Goal: Communication & Community: Answer question/provide support

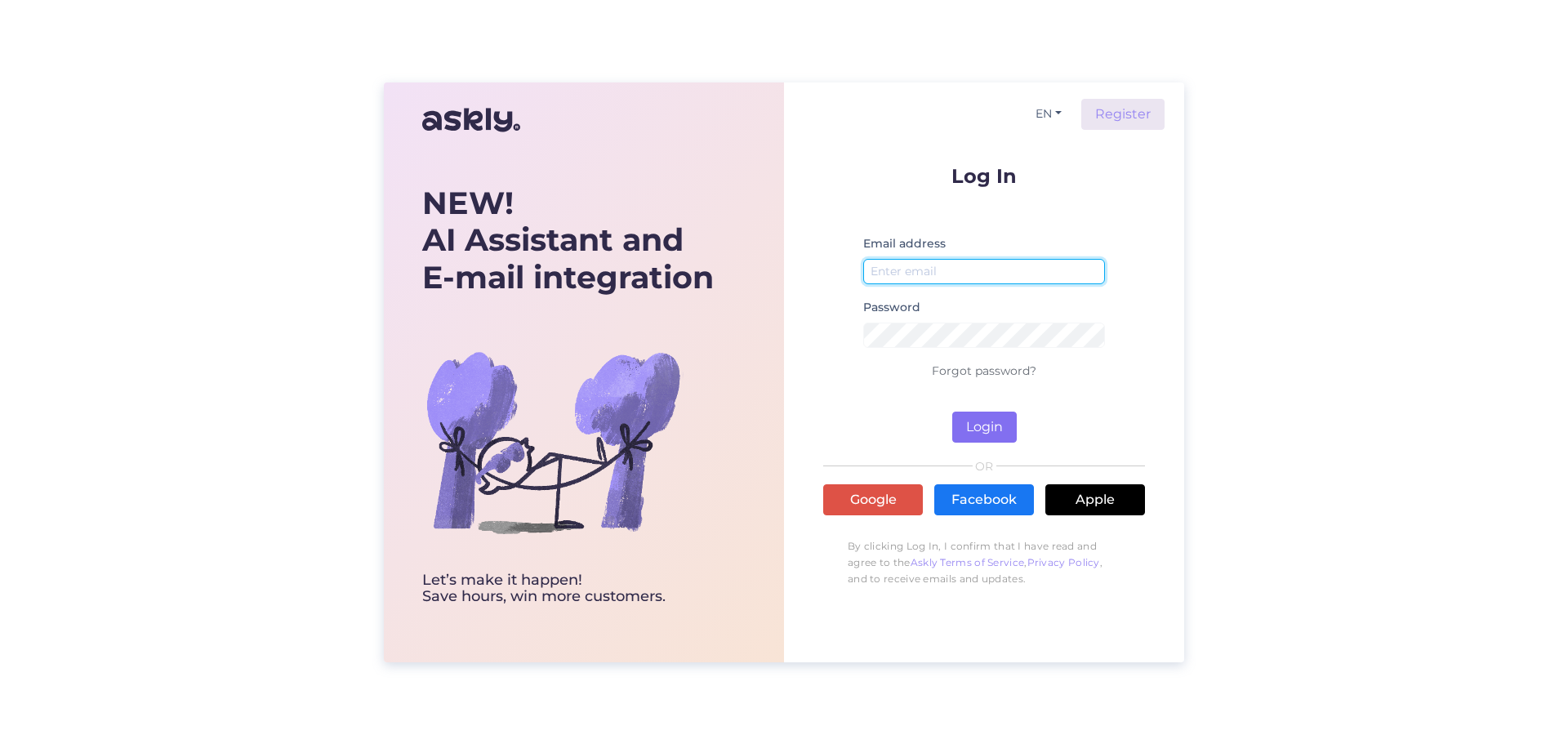
type input "[EMAIL_ADDRESS][DOMAIN_NAME]"
click at [980, 426] on button "Login" at bounding box center [984, 427] width 64 height 31
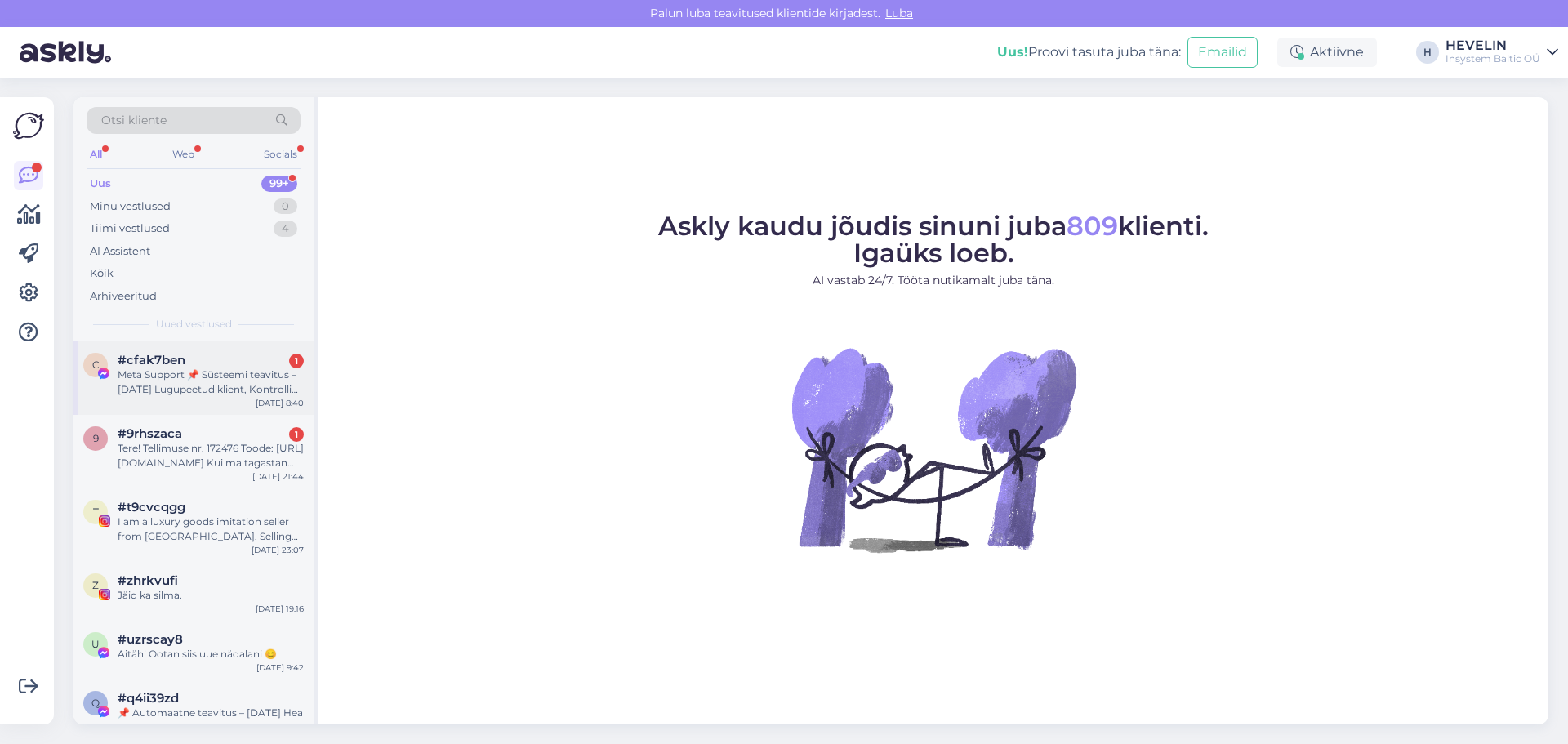
click at [189, 401] on div "c #cfak7ben 1 Meta Support 📌 Süsteemi teavitus – [DATE] Lugupeetud klient, Kont…" at bounding box center [193, 377] width 240 height 73
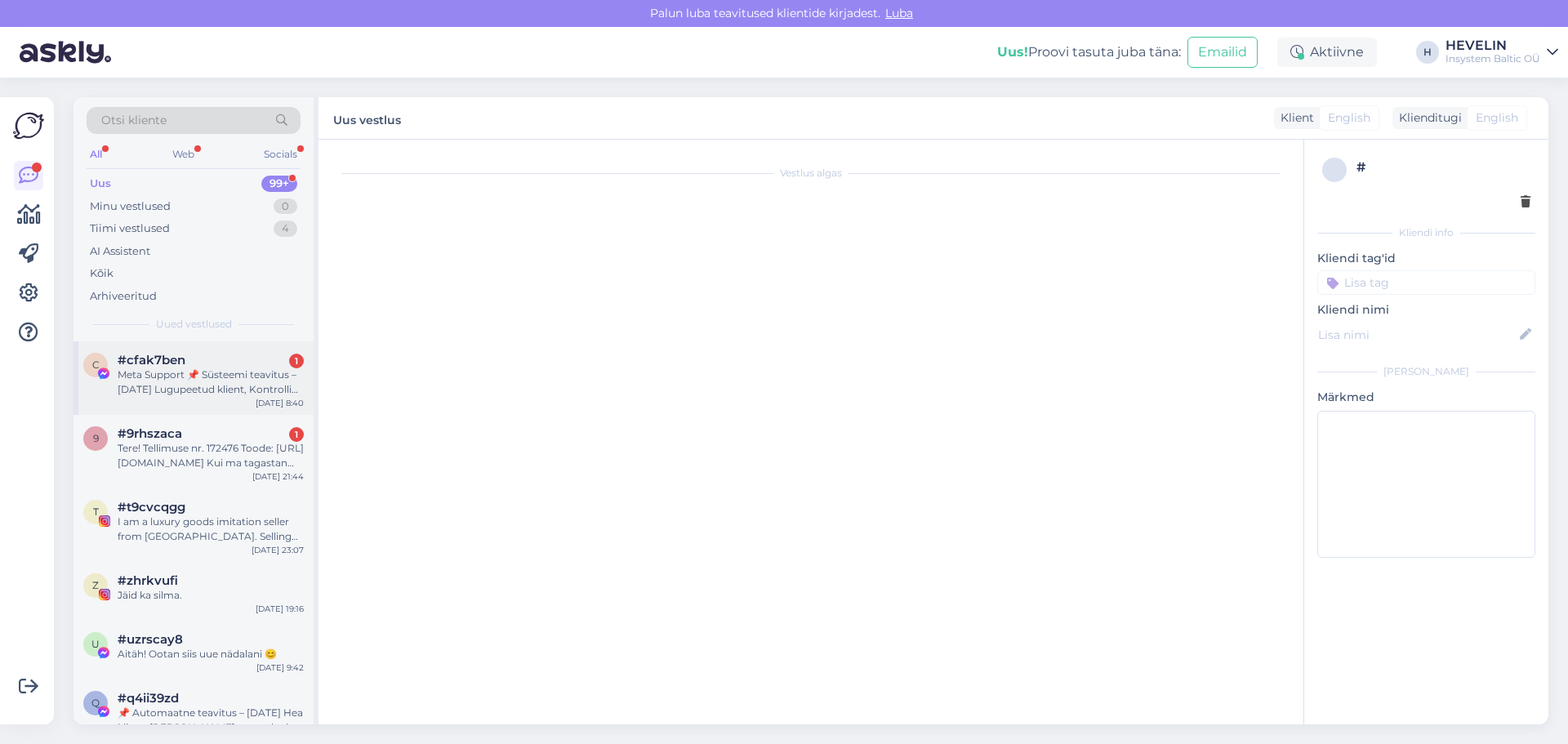
scroll to position [34, 0]
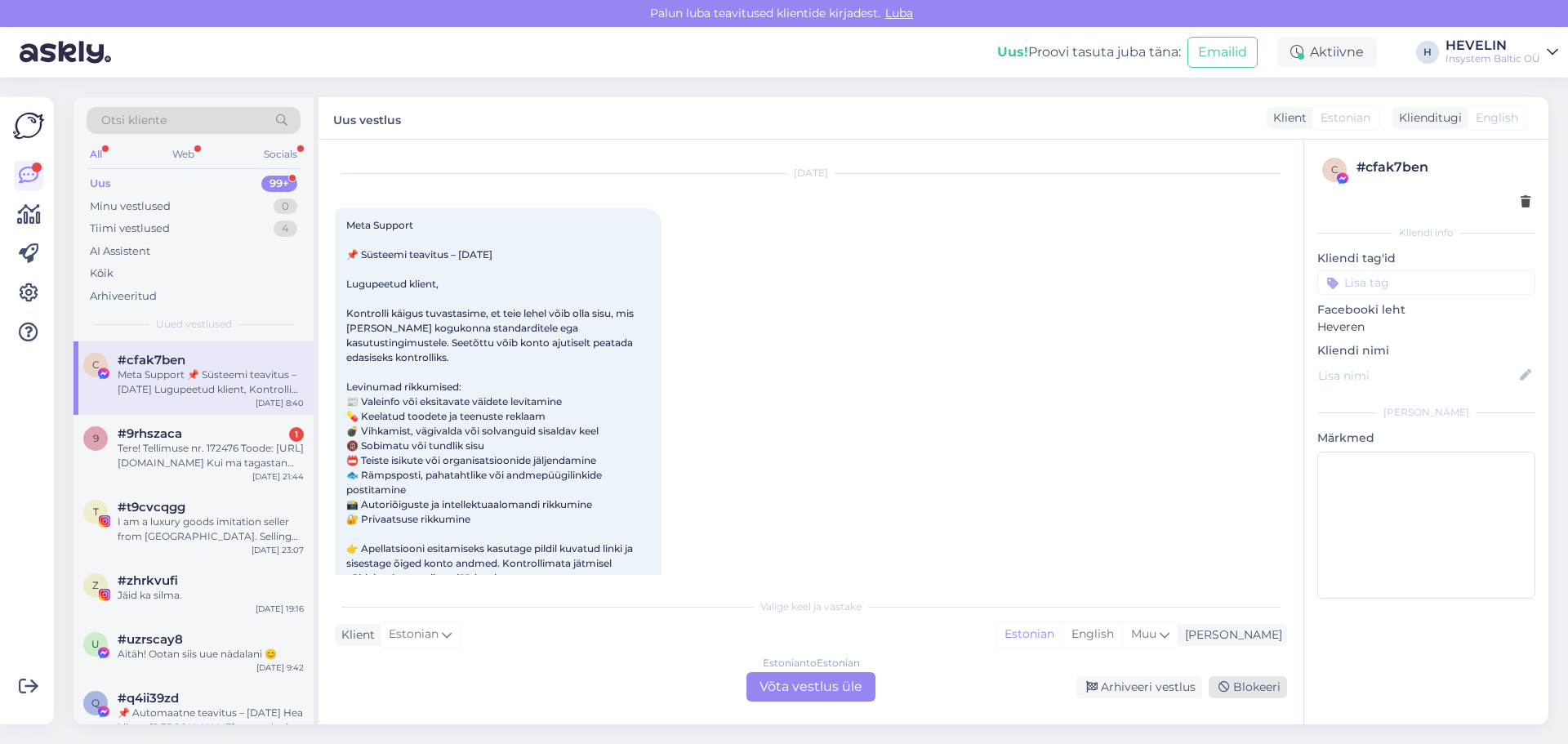
click at [1243, 686] on div "Blokeeri" at bounding box center [1247, 687] width 79 height 22
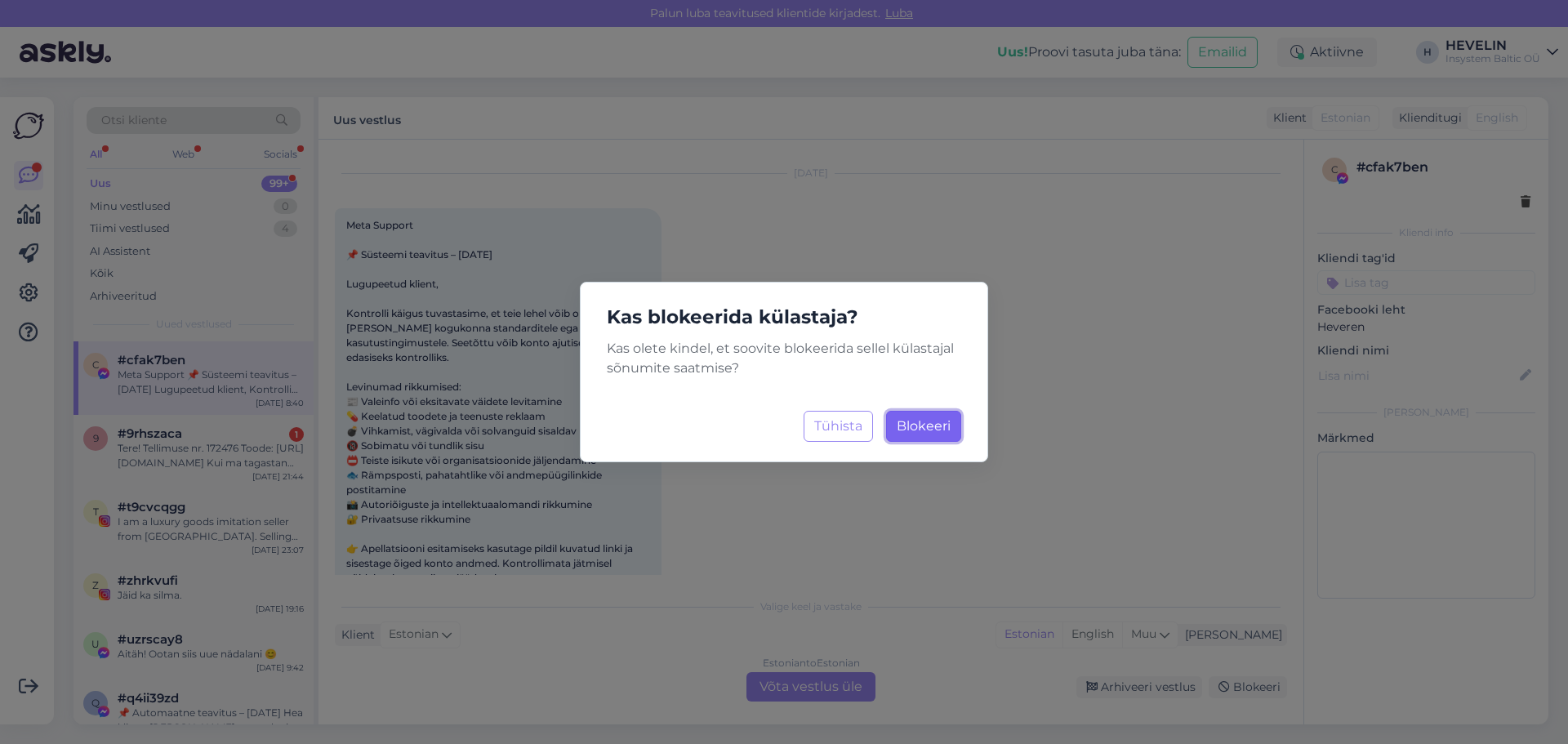
click at [938, 432] on span "Blokeeri" at bounding box center [924, 425] width 54 height 15
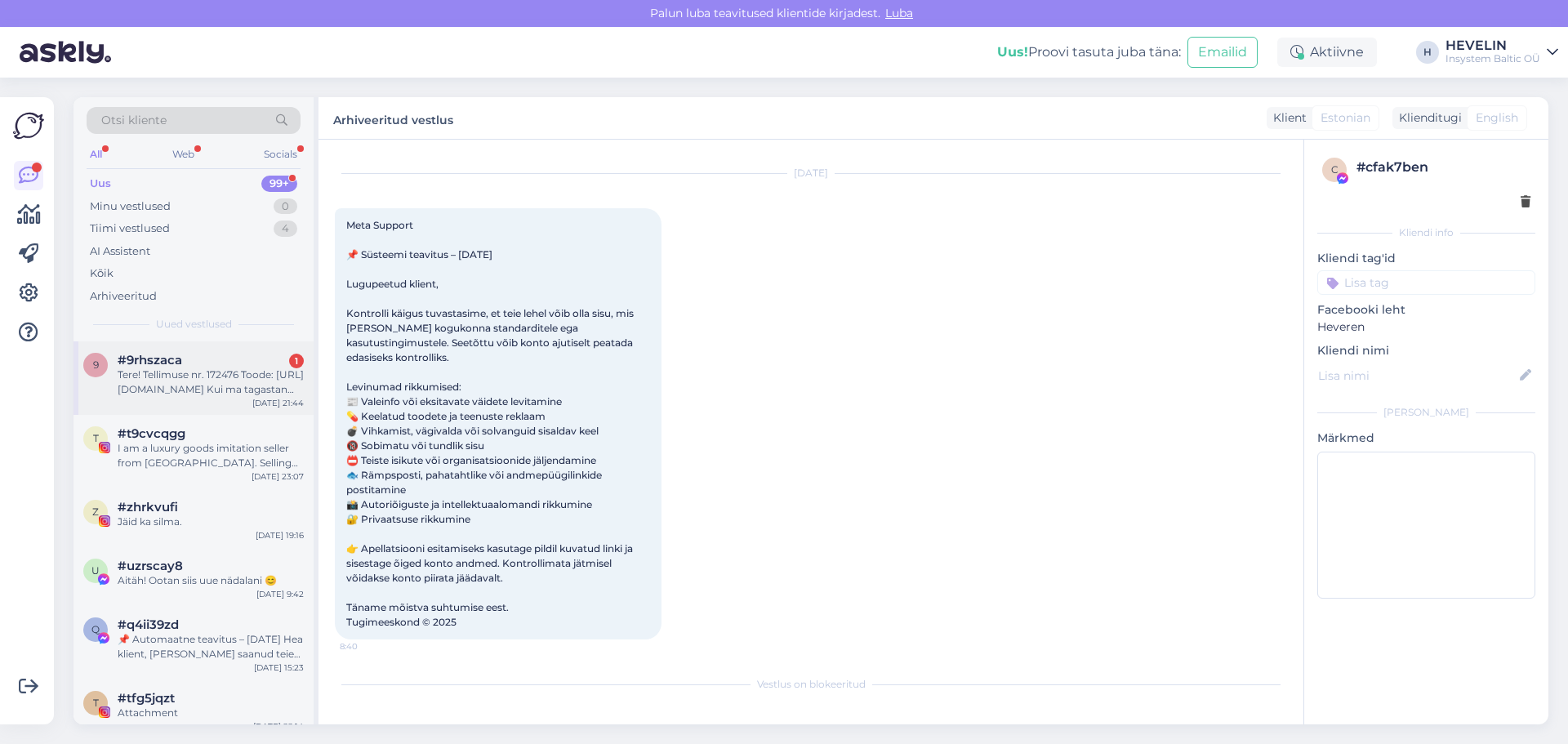
click at [215, 399] on div "9 #9rhszaca 1 Tere! Tellimuse nr. 172476 Toode: [URL][DOMAIN_NAME] Kui ma tagas…" at bounding box center [193, 377] width 240 height 73
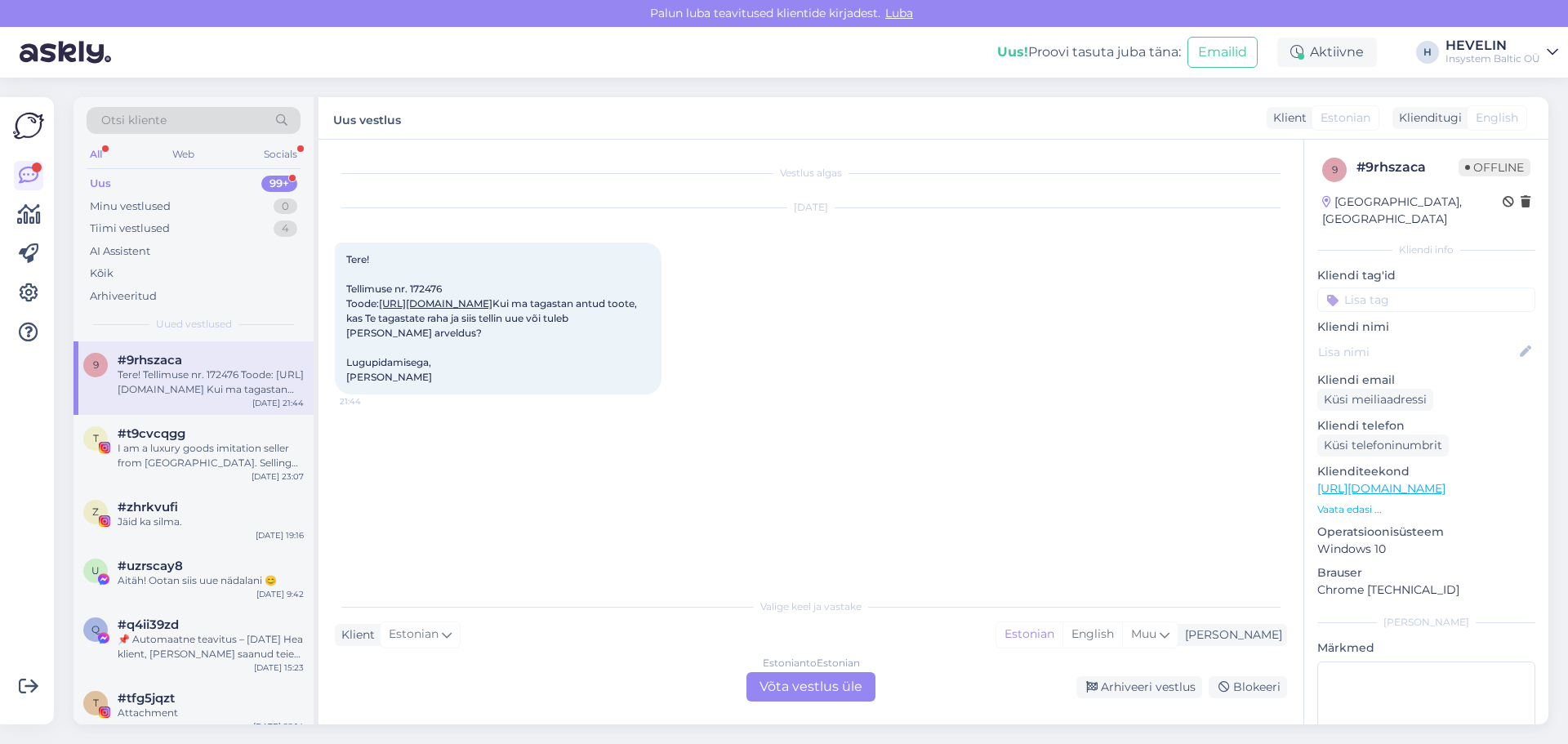
click at [448, 284] on div "Tere! Tellimuse nr. 172476 Toode: [URL][DOMAIN_NAME] Kui ma tagastan antud toot…" at bounding box center [499, 319] width 327 height 152
drag, startPoint x: 448, startPoint y: 284, endPoint x: 414, endPoint y: 287, distance: 34.1
click at [414, 287] on div "Tere! Tellimuse nr. 172476 Toode: [URL][DOMAIN_NAME] Kui ma tagastan antud toot…" at bounding box center [499, 319] width 327 height 152
copy span "172476"
click at [835, 686] on div "Estonian to Estonian Võta vestlus üle" at bounding box center [810, 686] width 129 height 30
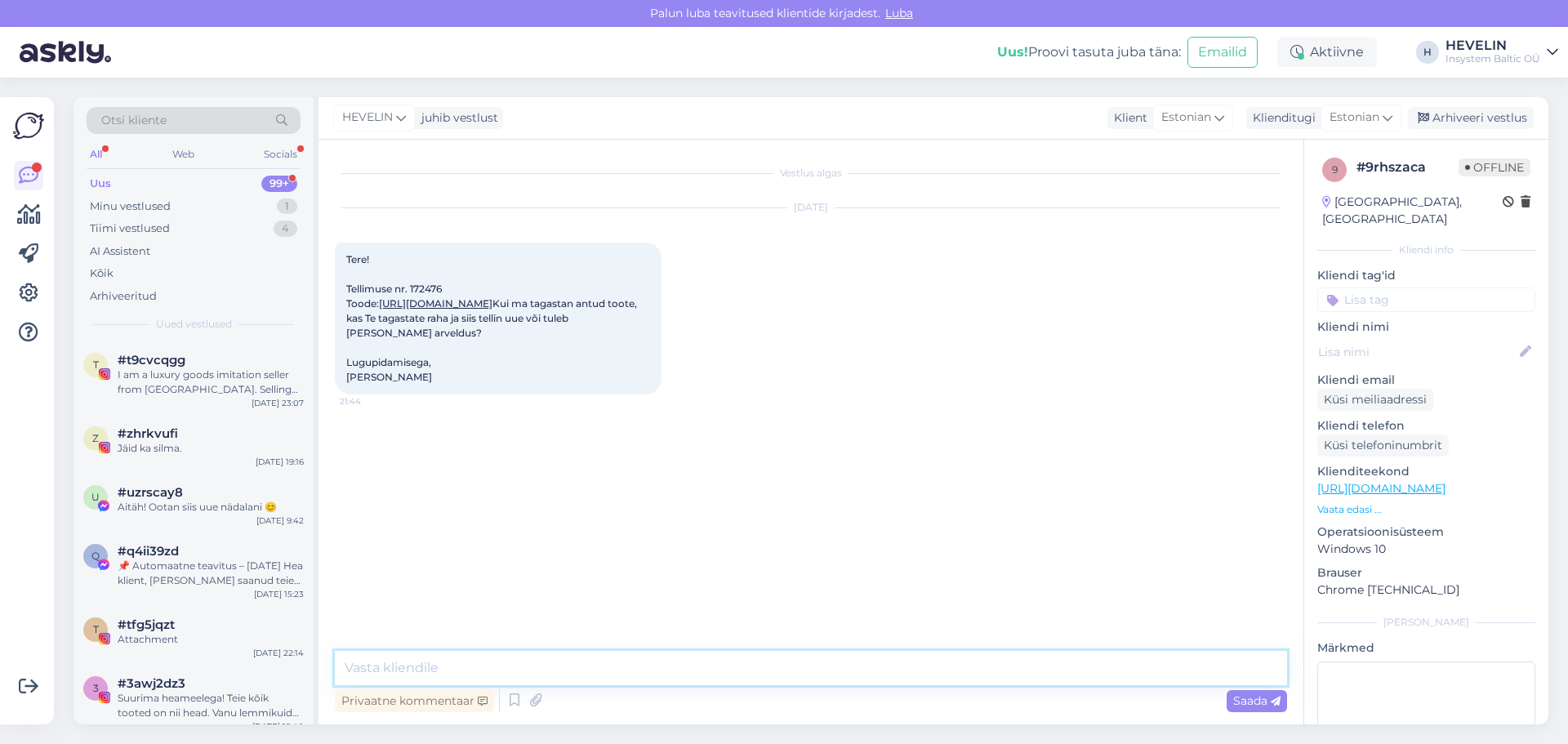
click at [815, 662] on textarea at bounding box center [811, 668] width 952 height 34
type textarea "[PERSON_NAME]. [PERSON_NAME] tagastate, siis tagastame raha ja palume lihtsalt …"
click at [1258, 700] on span "Saada" at bounding box center [1256, 701] width 47 height 14
